Goal: Information Seeking & Learning: Learn about a topic

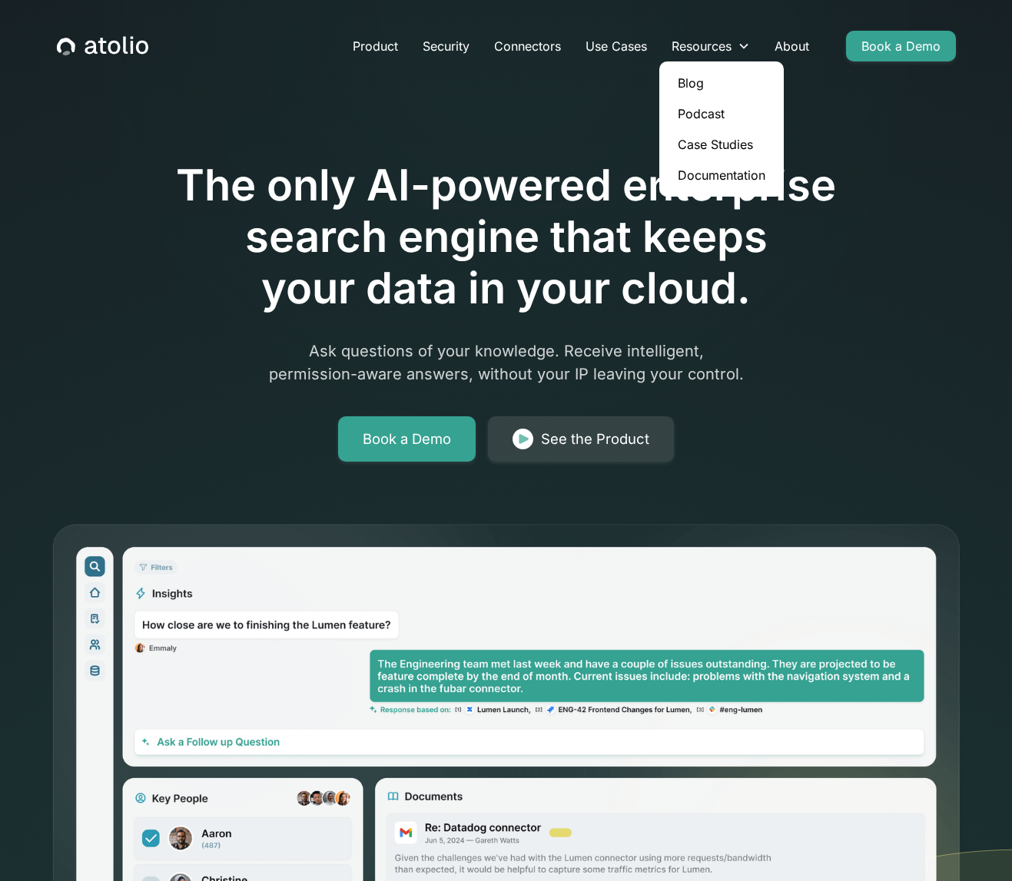
click at [696, 145] on link "Case Studies" at bounding box center [721, 144] width 112 height 31
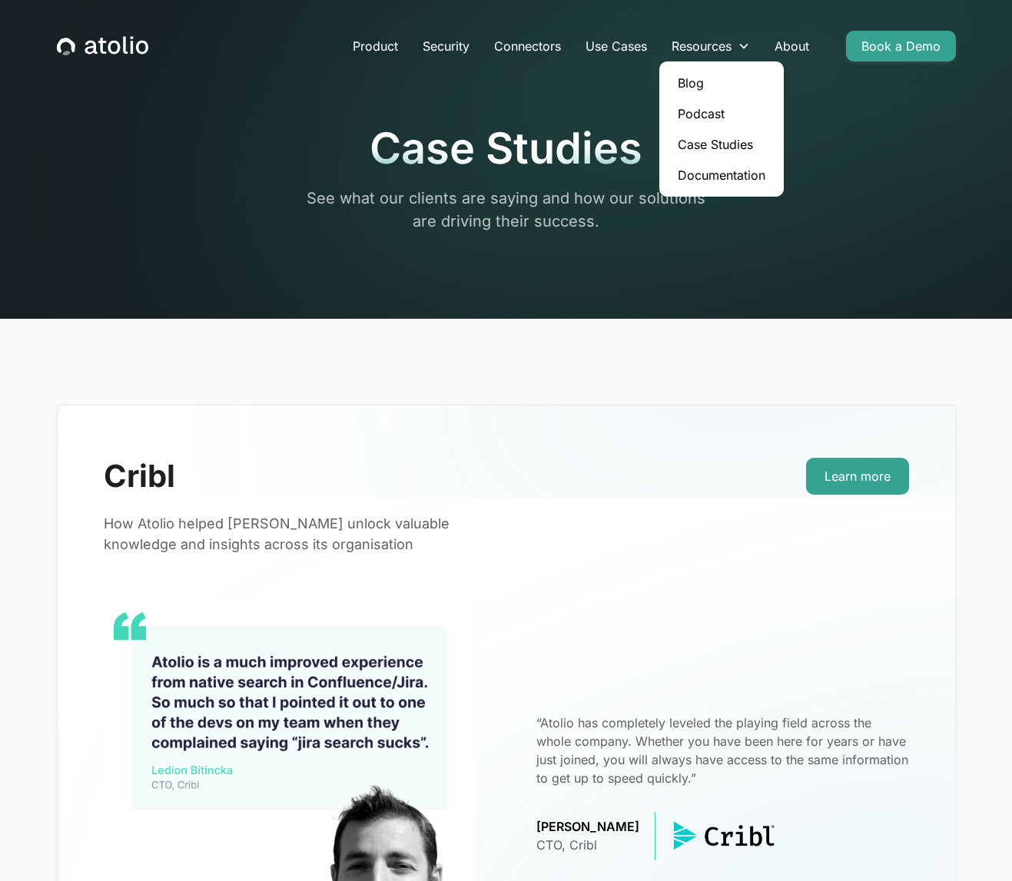
click at [684, 83] on link "Blog" at bounding box center [721, 83] width 112 height 31
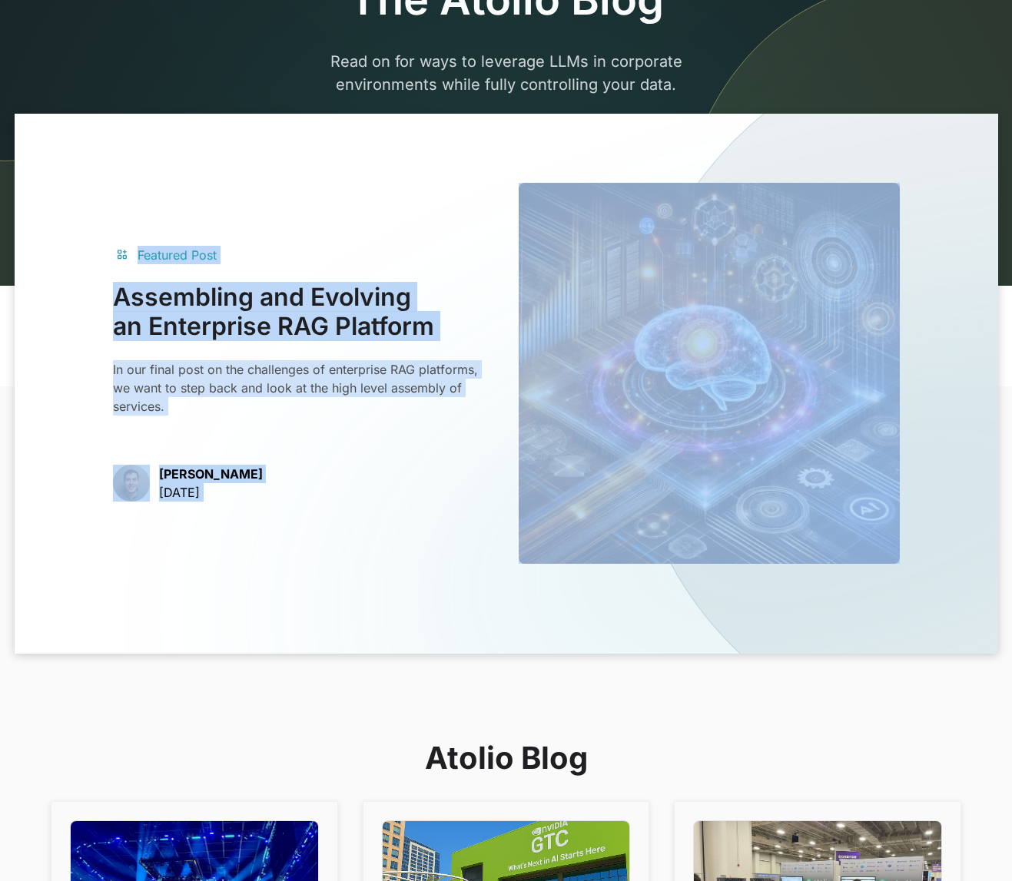
scroll to position [222, 0]
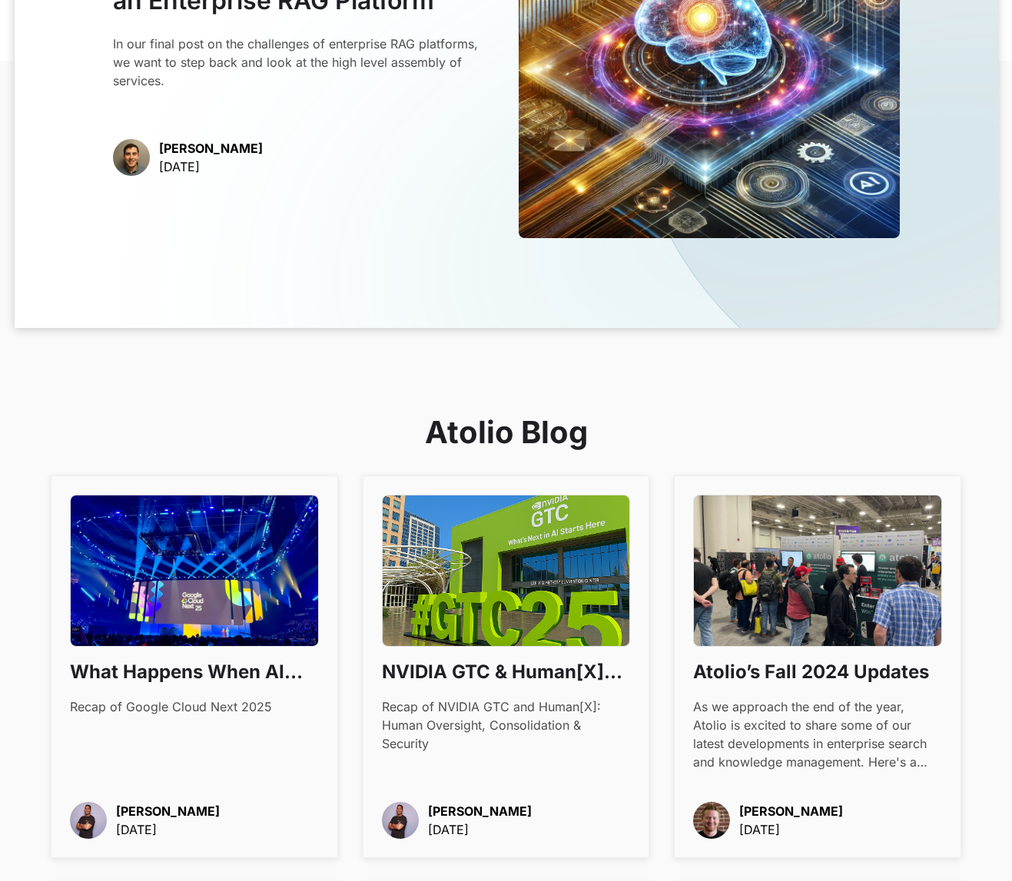
scroll to position [0, 0]
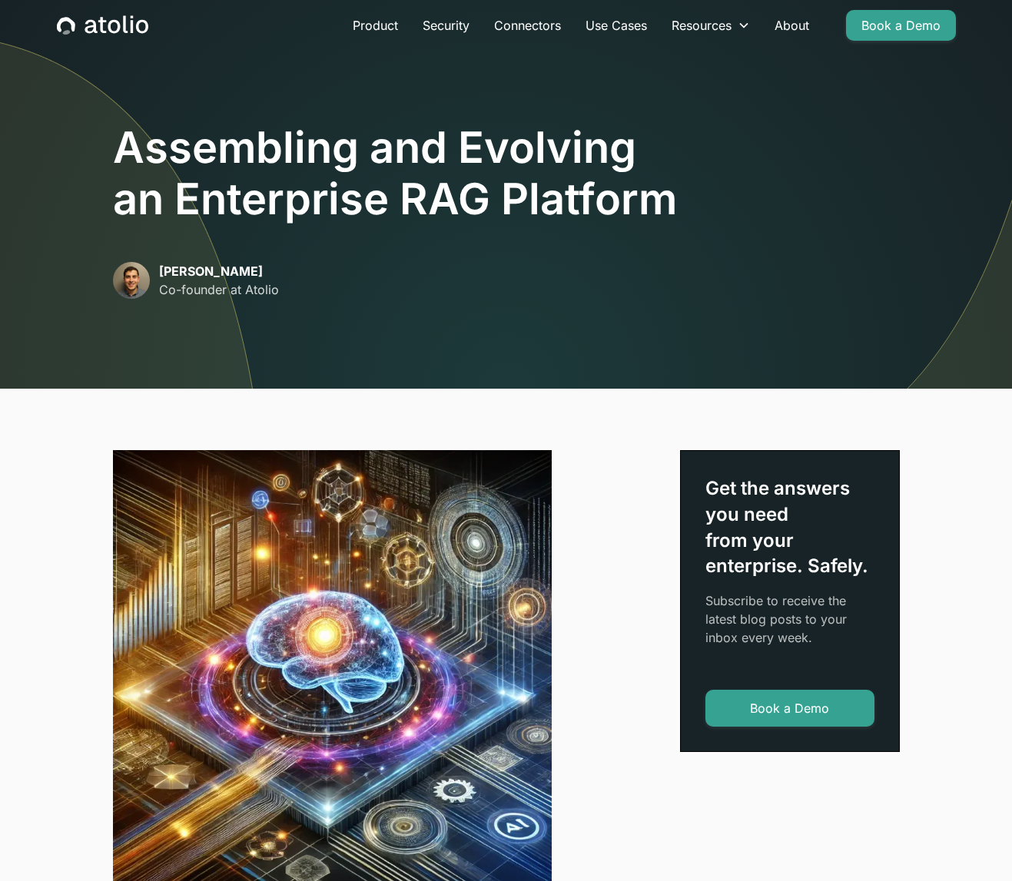
scroll to position [20, 0]
